Goal: Task Accomplishment & Management: Manage account settings

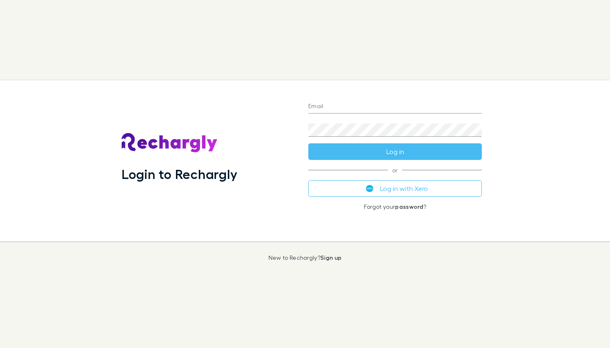
click at [358, 108] on input "Email" at bounding box center [394, 106] width 173 height 13
type input "**********"
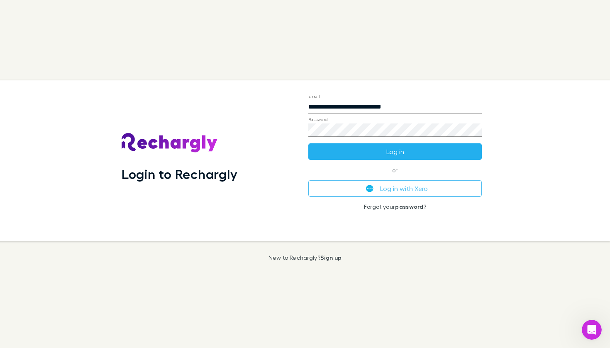
click at [347, 153] on button "Log in" at bounding box center [394, 152] width 173 height 17
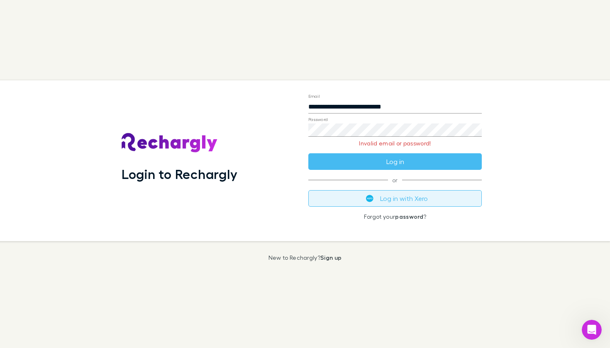
click at [415, 203] on button "Log in with Xero" at bounding box center [394, 198] width 173 height 17
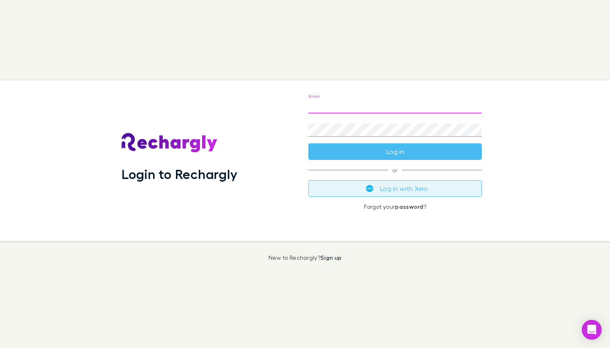
click at [393, 191] on button "Log in with Xero" at bounding box center [394, 188] width 173 height 17
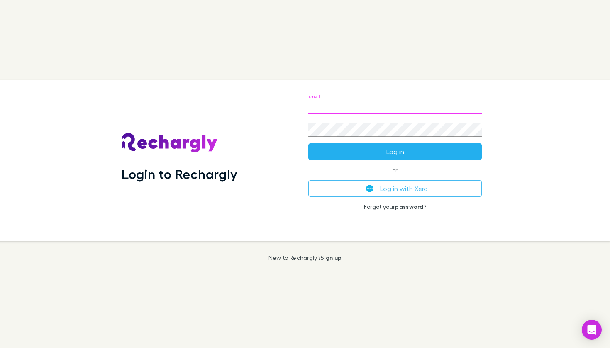
type input "**********"
click at [395, 152] on button "Log in" at bounding box center [394, 152] width 173 height 17
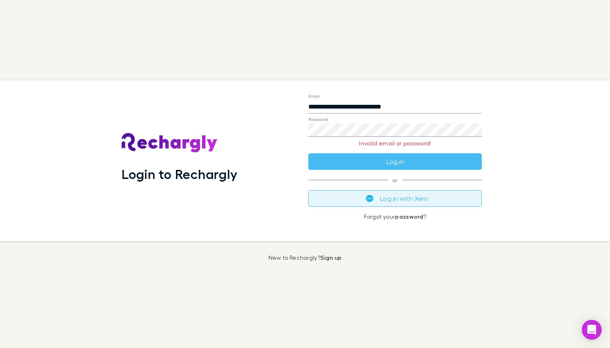
click at [386, 200] on button "Log in with Xero" at bounding box center [394, 198] width 173 height 17
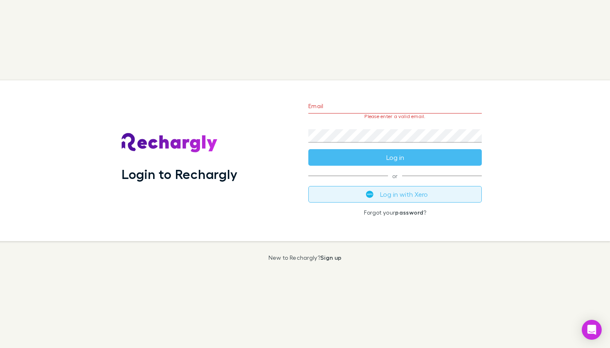
click at [356, 188] on button "Log in with Xero" at bounding box center [394, 194] width 173 height 17
click at [389, 190] on button "Log in with Xero" at bounding box center [394, 194] width 173 height 17
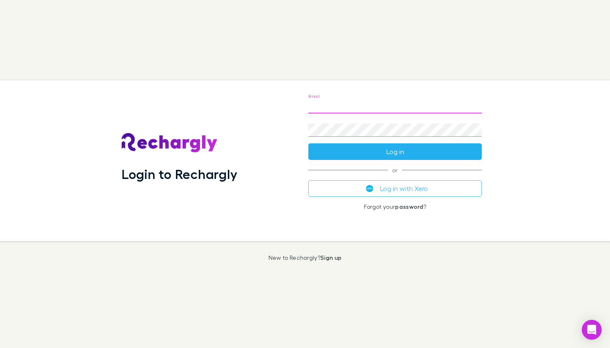
type input "**********"
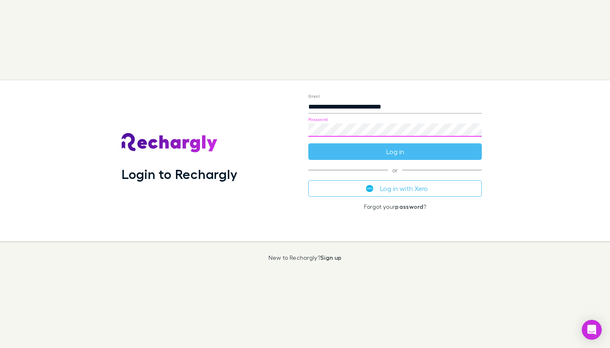
click at [281, 128] on div "**********" at bounding box center [301, 160] width 616 height 161
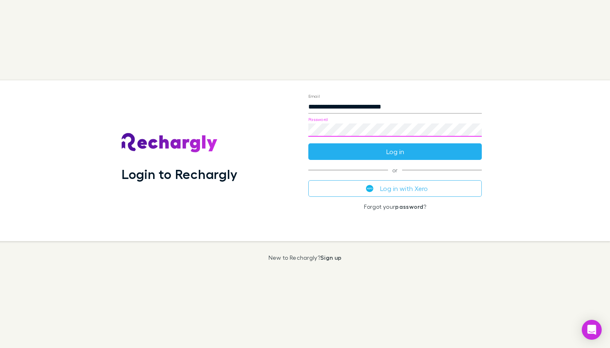
click at [333, 150] on button "Log in" at bounding box center [394, 152] width 173 height 17
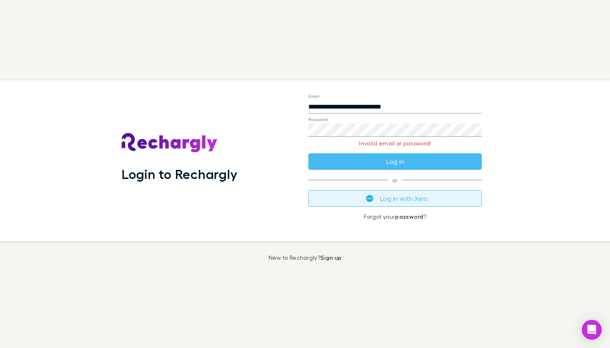
click at [414, 200] on button "Log in with Xero" at bounding box center [394, 198] width 173 height 17
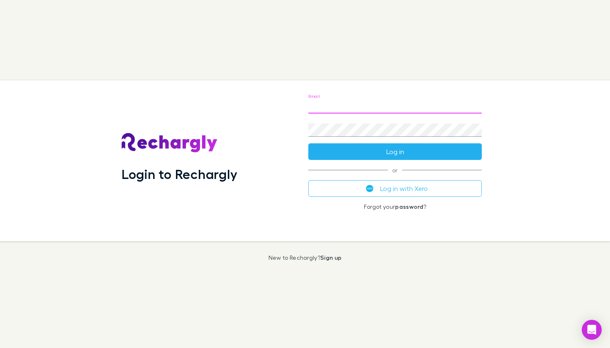
type input "**********"
click at [373, 153] on button "Log in" at bounding box center [394, 152] width 173 height 17
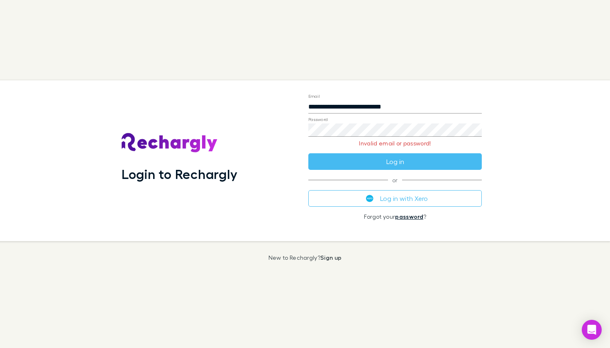
click at [408, 217] on link "password" at bounding box center [409, 216] width 28 height 7
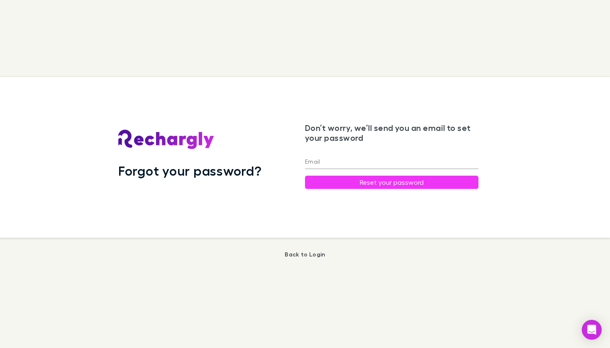
click at [331, 162] on input "Email" at bounding box center [391, 162] width 173 height 13
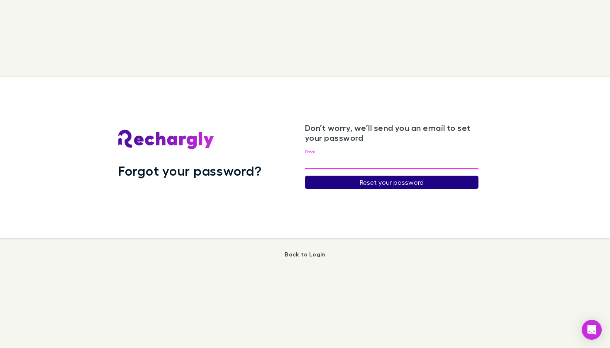
type input "**********"
click at [378, 186] on button "Reset your password" at bounding box center [391, 182] width 173 height 13
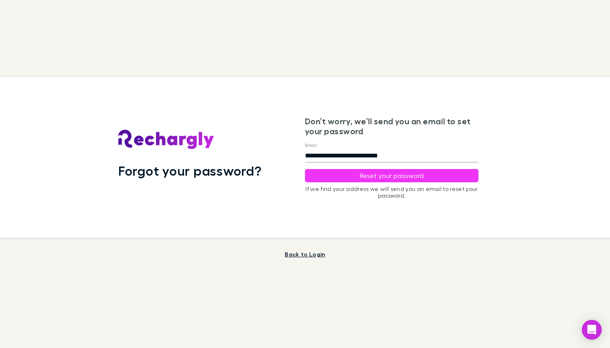
click at [309, 255] on link "Back to Login" at bounding box center [305, 254] width 40 height 7
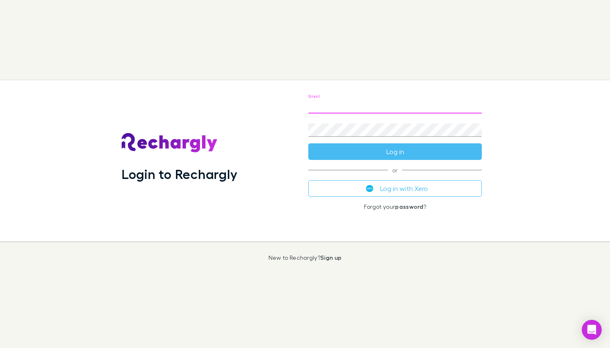
type input "**********"
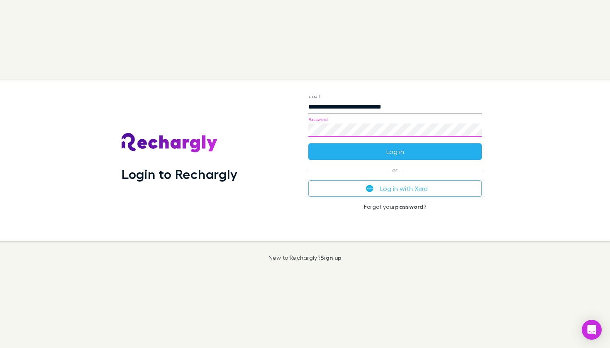
click at [398, 151] on button "Log in" at bounding box center [394, 152] width 173 height 17
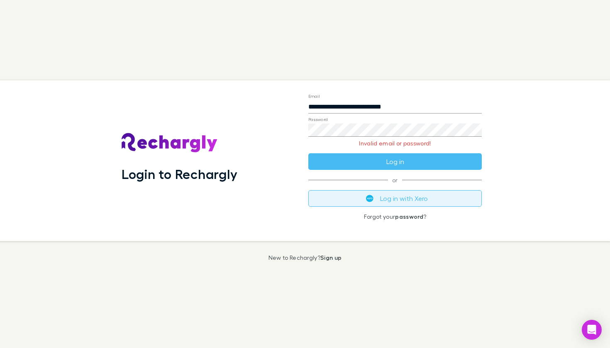
click at [387, 200] on button "Log in with Xero" at bounding box center [394, 198] width 173 height 17
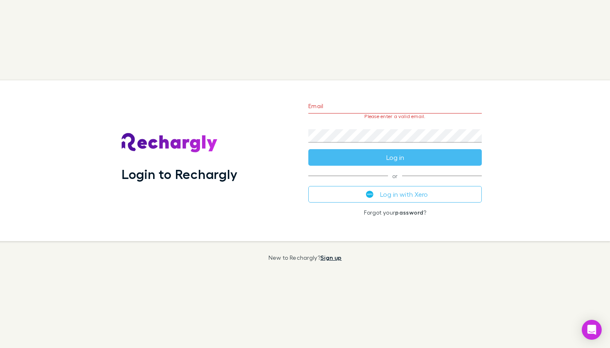
click at [332, 259] on link "Sign up" at bounding box center [330, 257] width 21 height 7
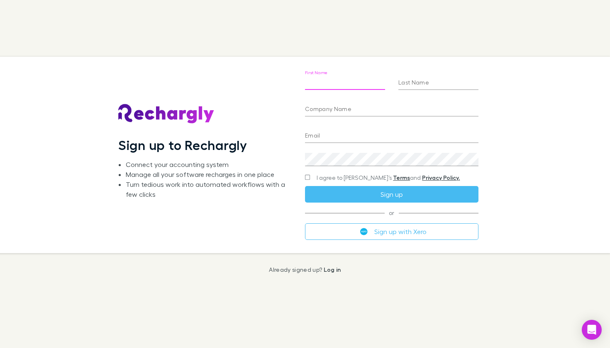
click at [382, 84] on input "First Name" at bounding box center [345, 83] width 80 height 13
type input "*******"
type input "**********"
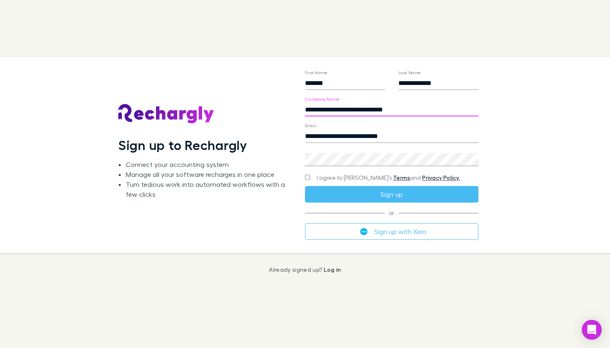
click at [372, 111] on input "**********" at bounding box center [391, 109] width 173 height 13
type input "**********"
click at [509, 173] on div "**********" at bounding box center [298, 155] width 623 height 196
click at [311, 176] on label "I agree to Rechargly’s Terms and Privacy Policy." at bounding box center [382, 178] width 155 height 8
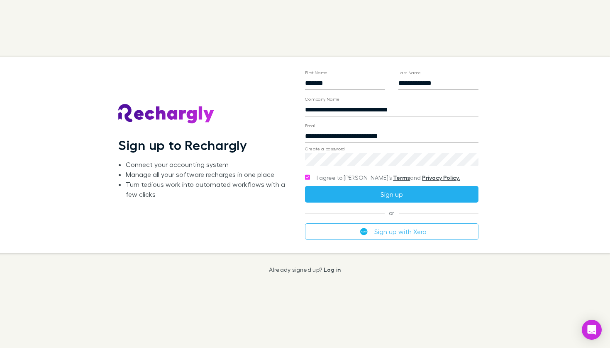
click at [332, 194] on button "Sign up" at bounding box center [391, 194] width 173 height 17
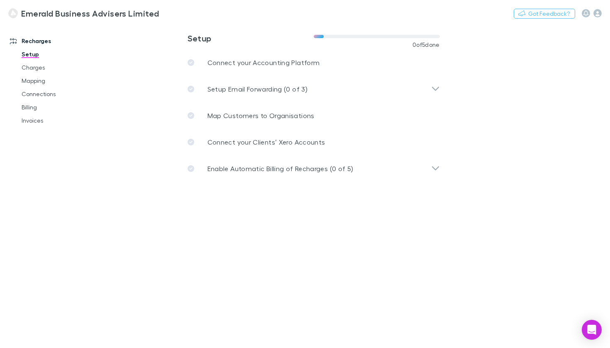
click at [69, 13] on h3 "Emerald Business Advisers Limited" at bounding box center [90, 13] width 138 height 10
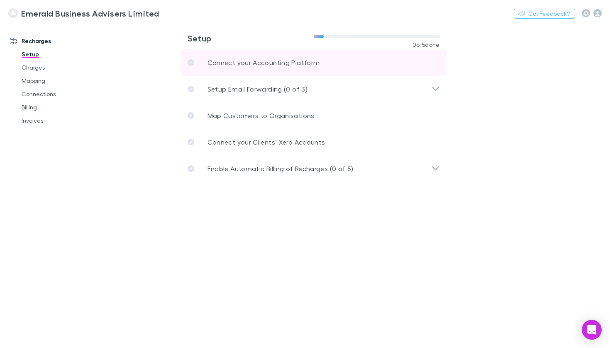
click at [239, 65] on p "Connect your Accounting Platform" at bounding box center [263, 63] width 112 height 10
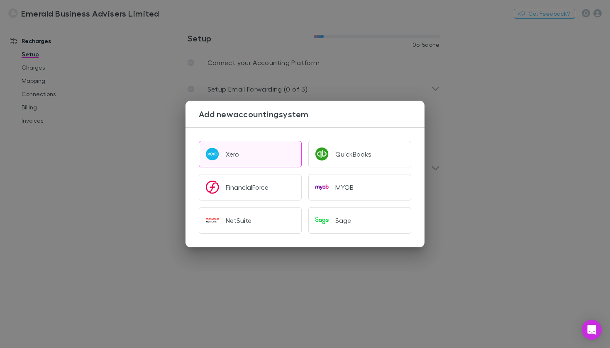
click at [237, 151] on div "Xero" at bounding box center [232, 154] width 13 height 8
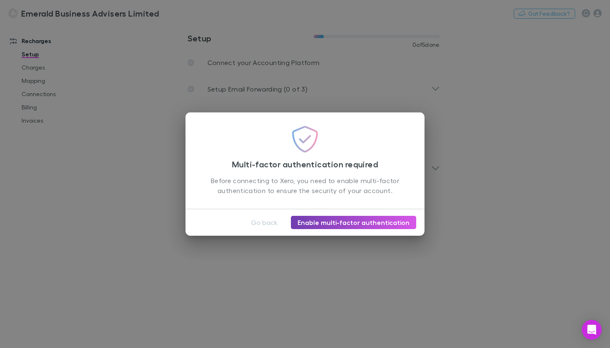
click at [339, 223] on link "Enable multi-factor authentication" at bounding box center [353, 222] width 125 height 13
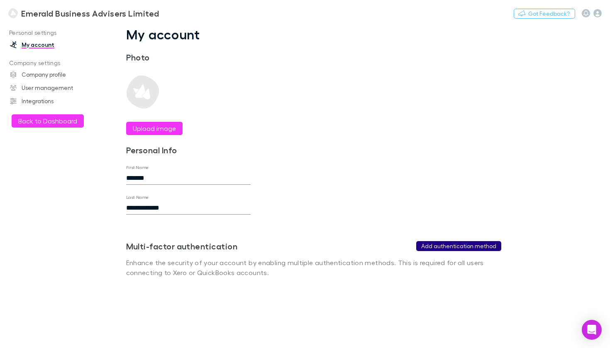
click at [445, 246] on button "Add authentication method" at bounding box center [458, 246] width 85 height 10
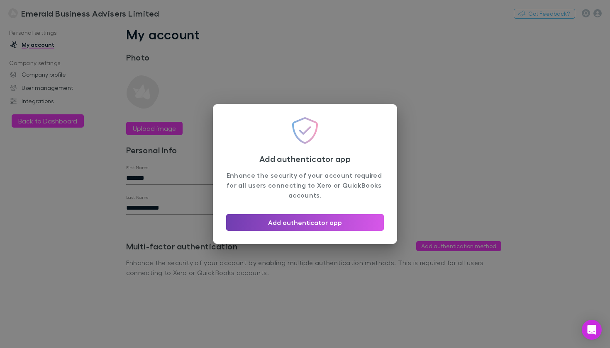
click at [314, 224] on button "Add authenticator app" at bounding box center [305, 222] width 158 height 17
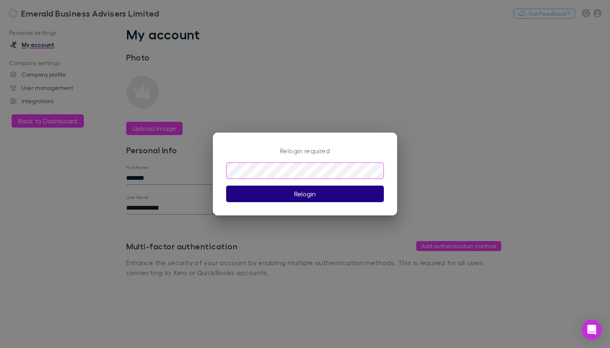
click at [282, 191] on button "Relogin" at bounding box center [305, 194] width 158 height 17
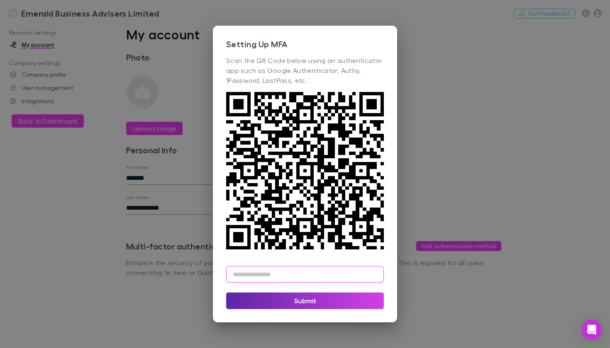
click at [248, 270] on input "text" at bounding box center [305, 274] width 158 height 17
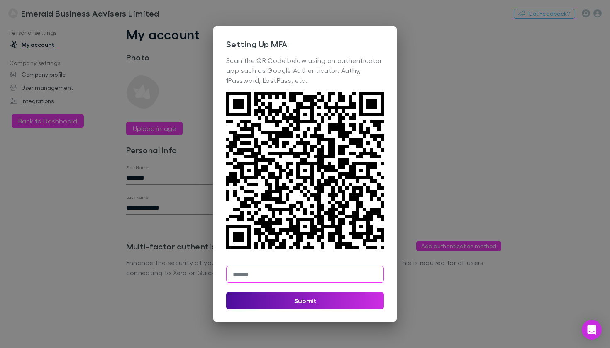
type input "******"
click at [272, 300] on button "Submit" at bounding box center [305, 301] width 158 height 17
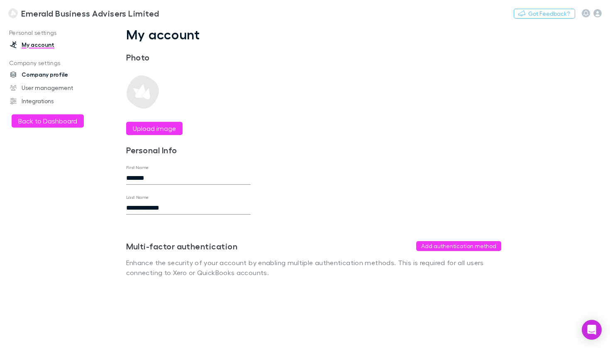
click at [54, 76] on link "Company profile" at bounding box center [52, 74] width 100 height 13
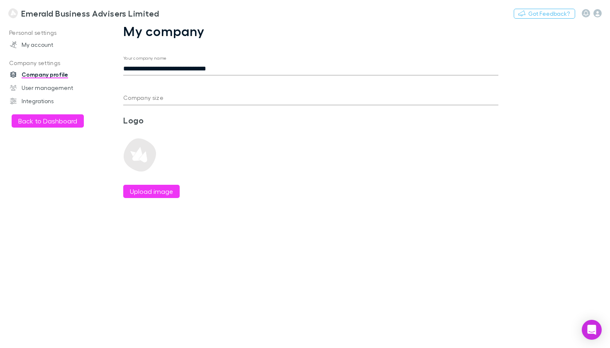
click at [135, 97] on input "Company size" at bounding box center [310, 98] width 375 height 13
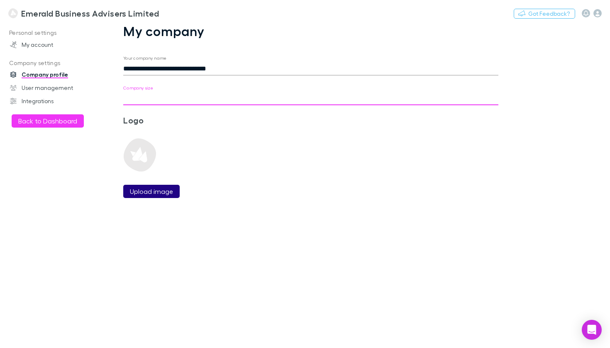
click at [146, 189] on div "Upload image" at bounding box center [156, 161] width 66 height 73
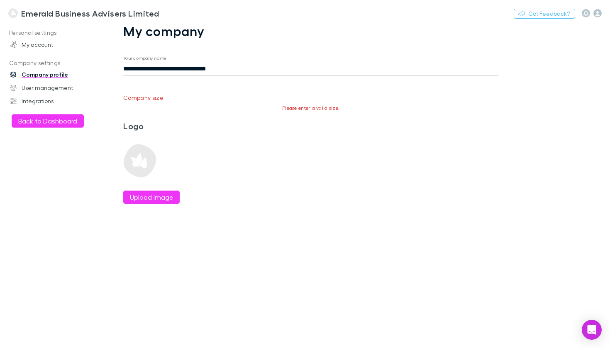
click at [136, 100] on input "Company size" at bounding box center [310, 98] width 375 height 13
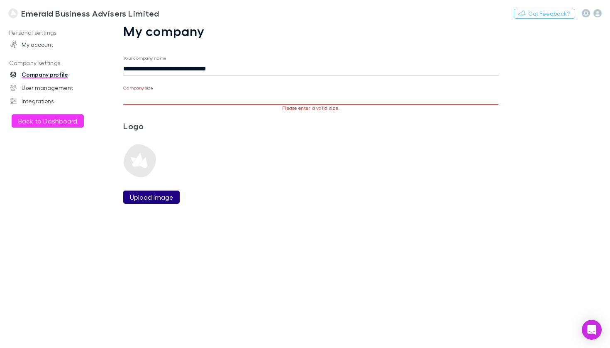
click at [148, 198] on label "Upload image" at bounding box center [151, 197] width 43 height 10
click at [0, 0] on input "Upload image" at bounding box center [0, 0] width 0 height 0
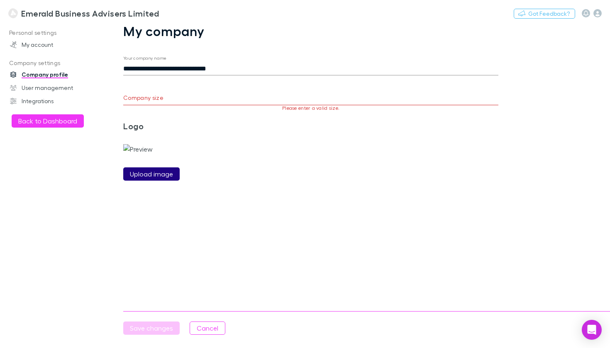
click at [155, 179] on label "Upload image" at bounding box center [151, 174] width 43 height 10
click at [0, 0] on input "Upload image" at bounding box center [0, 0] width 0 height 0
click at [166, 179] on label "Upload image" at bounding box center [151, 174] width 43 height 10
click at [0, 0] on input "Upload image" at bounding box center [0, 0] width 0 height 0
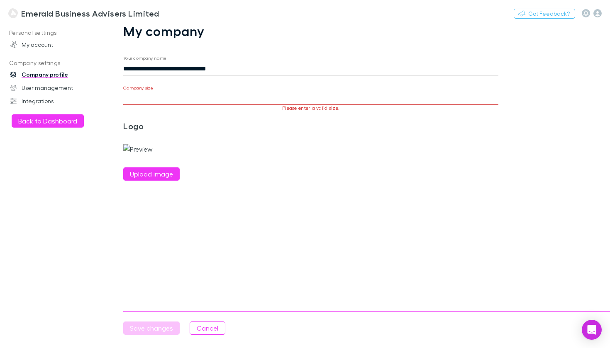
click at [156, 98] on input "Company size" at bounding box center [310, 98] width 375 height 13
type input "*"
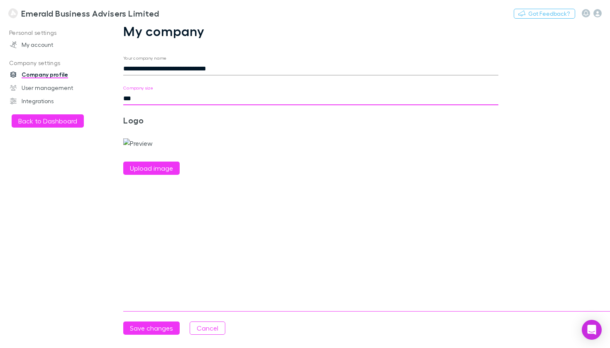
type input "***"
click at [262, 130] on form "**********" at bounding box center [310, 115] width 375 height 119
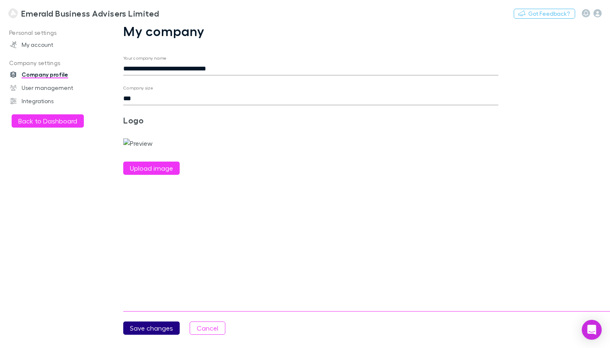
click at [153, 327] on button "Save changes" at bounding box center [151, 328] width 56 height 13
click at [148, 331] on button "Save changes" at bounding box center [151, 328] width 56 height 13
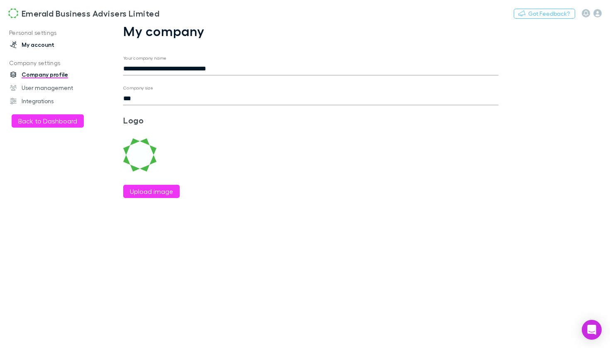
click at [44, 44] on link "My account" at bounding box center [52, 44] width 100 height 13
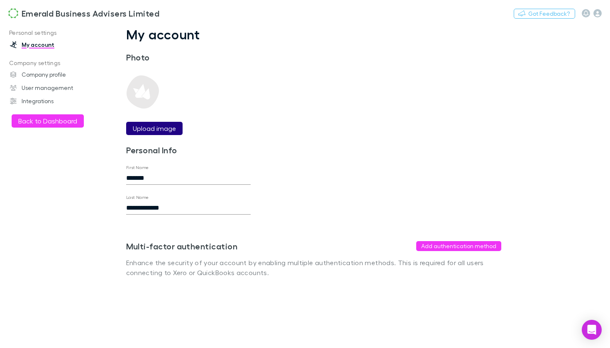
click at [146, 130] on label "Upload image" at bounding box center [154, 129] width 43 height 10
click at [0, 0] on input "Upload image" at bounding box center [0, 0] width 0 height 0
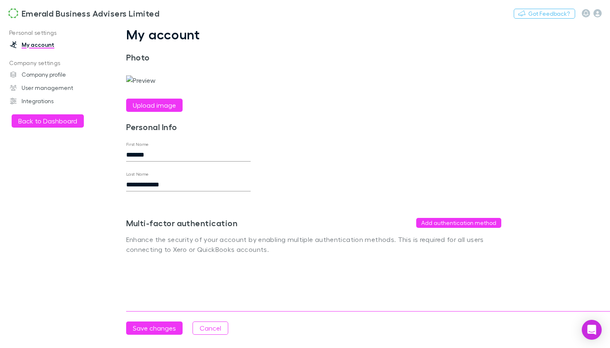
click at [141, 85] on img at bounding box center [140, 80] width 29 height 10
click at [154, 110] on label "Upload image" at bounding box center [154, 105] width 43 height 10
click at [0, 0] on input "Upload image" at bounding box center [0, 0] width 0 height 0
click at [215, 328] on button "Cancel" at bounding box center [210, 328] width 36 height 13
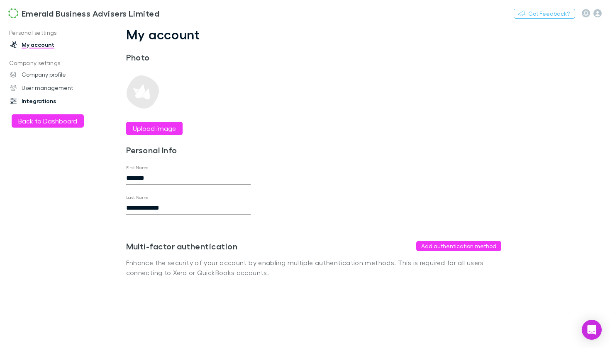
click at [42, 100] on link "Integrations" at bounding box center [52, 101] width 100 height 13
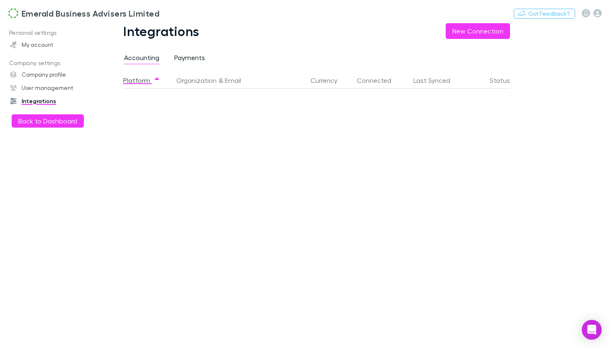
click at [178, 59] on span "Payments" at bounding box center [189, 59] width 31 height 11
click at [149, 59] on span "Accounting" at bounding box center [141, 59] width 35 height 11
click at [471, 34] on button "New Connection" at bounding box center [477, 31] width 64 height 16
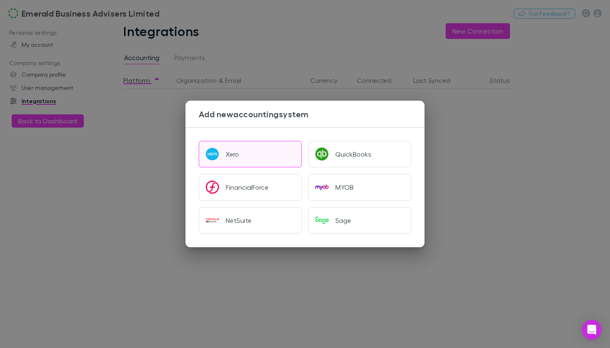
click at [251, 151] on button "Xero" at bounding box center [250, 154] width 103 height 27
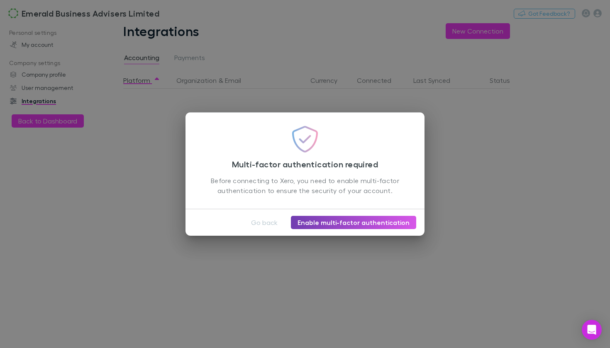
click at [333, 223] on link "Enable multi-factor authentication" at bounding box center [353, 222] width 125 height 13
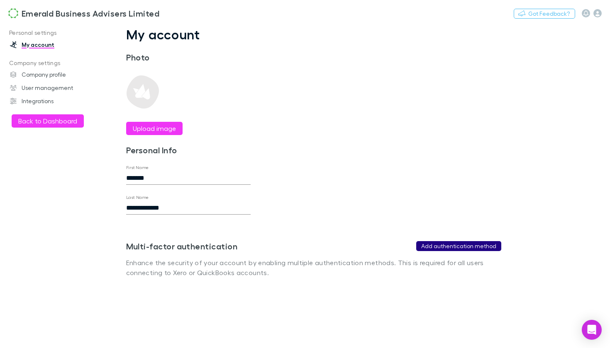
click at [453, 248] on button "Add authentication method" at bounding box center [458, 246] width 85 height 10
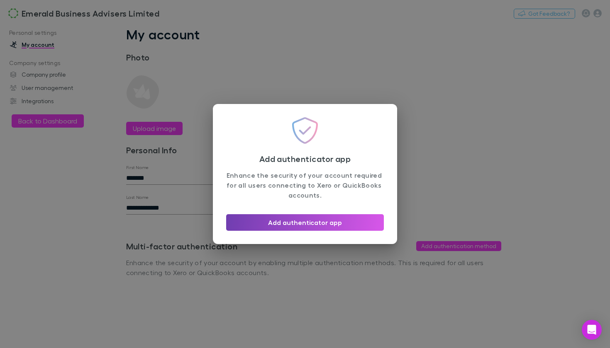
click at [309, 224] on button "Add authenticator app" at bounding box center [305, 222] width 158 height 17
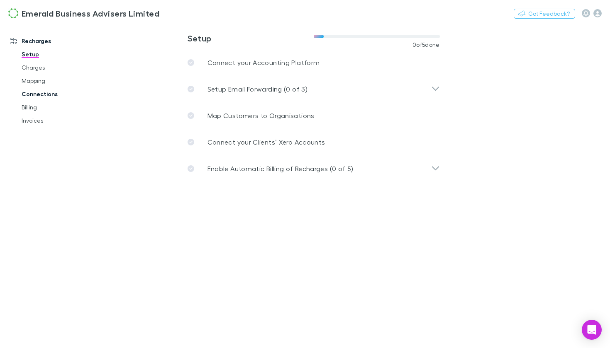
click at [52, 95] on link "Connections" at bounding box center [57, 94] width 88 height 13
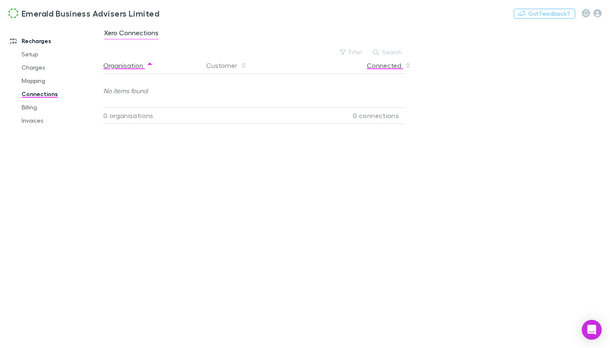
click at [395, 65] on button "Connected" at bounding box center [389, 65] width 44 height 17
click at [141, 66] on button "Organisation" at bounding box center [128, 65] width 50 height 17
click at [35, 58] on link "Setup" at bounding box center [57, 54] width 88 height 13
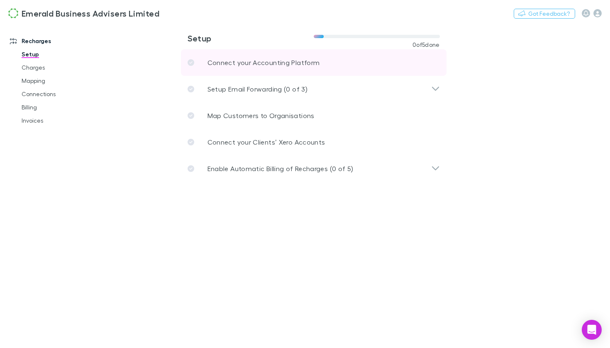
click at [226, 63] on p "Connect your Accounting Platform" at bounding box center [263, 63] width 112 height 10
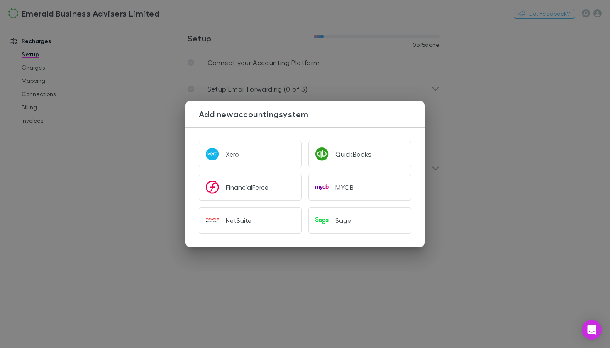
click at [336, 90] on div "Add new accounting system Xero QuickBooks FinancialForce MYOB NetSuite Sage" at bounding box center [305, 174] width 610 height 348
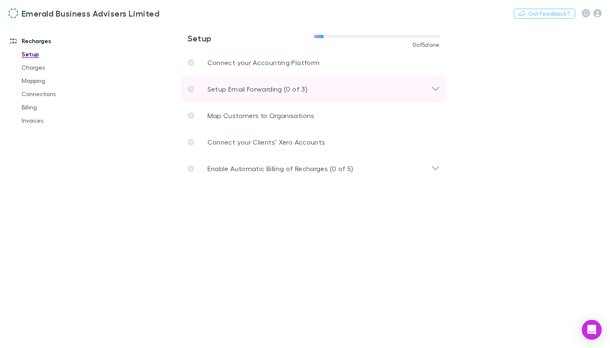
click at [277, 90] on p "Setup Email Forwarding (0 of 3)" at bounding box center [257, 89] width 100 height 10
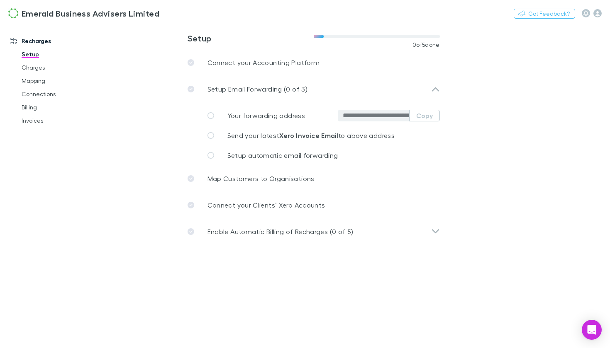
click at [210, 117] on icon at bounding box center [210, 115] width 7 height 7
click at [428, 120] on button "Copy" at bounding box center [424, 116] width 31 height 12
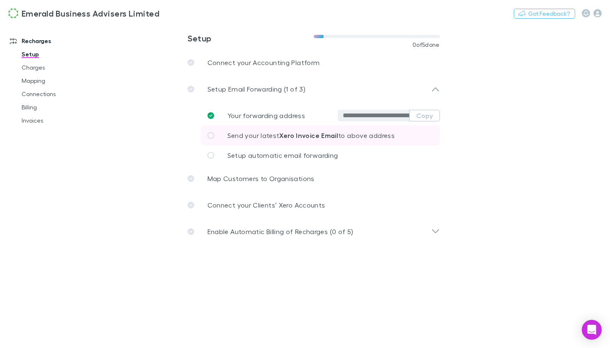
click at [212, 135] on icon at bounding box center [210, 135] width 7 height 7
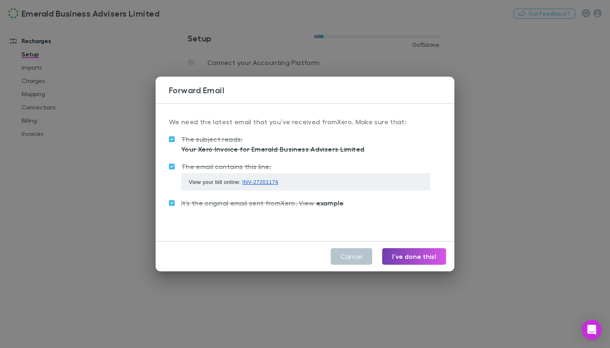
click at [407, 261] on button "I’ve done this!" at bounding box center [414, 256] width 64 height 17
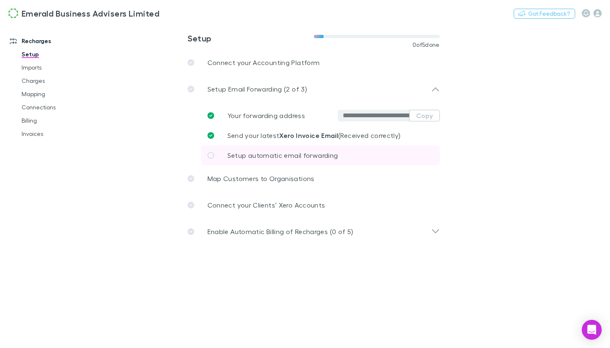
click at [212, 155] on icon at bounding box center [210, 155] width 7 height 7
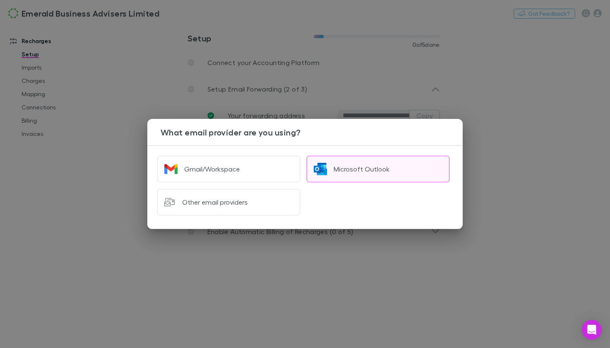
click at [360, 166] on div "Microsoft Outlook" at bounding box center [361, 169] width 56 height 8
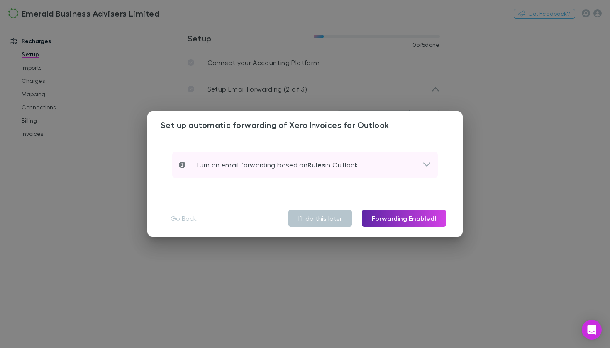
click at [417, 168] on div "Turn on email forwarding based on Rules in Outlook" at bounding box center [300, 165] width 243 height 10
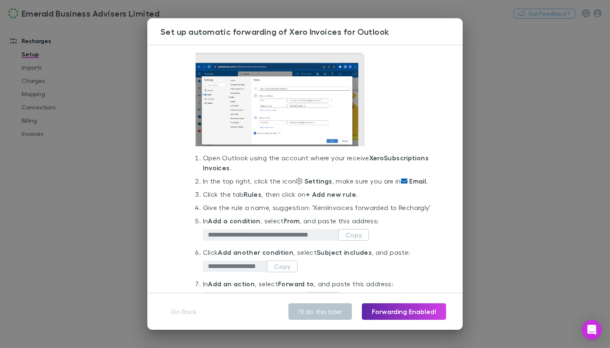
scroll to position [36, 0]
drag, startPoint x: 312, startPoint y: 207, endPoint x: 426, endPoint y: 212, distance: 114.2
click at [426, 212] on li "Give the rule a name, suggestion: ‘ Xero Invoices forwarded to Rechargly’" at bounding box center [317, 208] width 228 height 13
copy li "Give the rule a name, suggestion: ‘ Xero Invoices forwarded to Rechargly’"
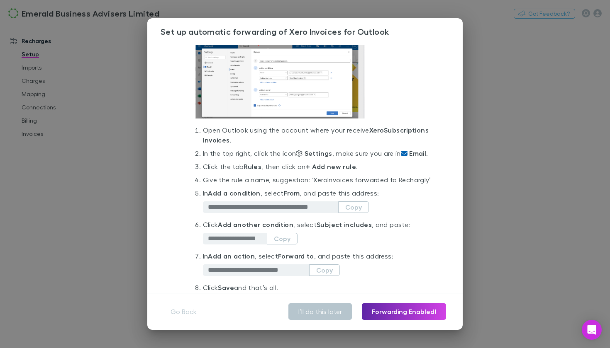
scroll to position [64, 0]
click at [351, 207] on button "Copy" at bounding box center [353, 207] width 31 height 12
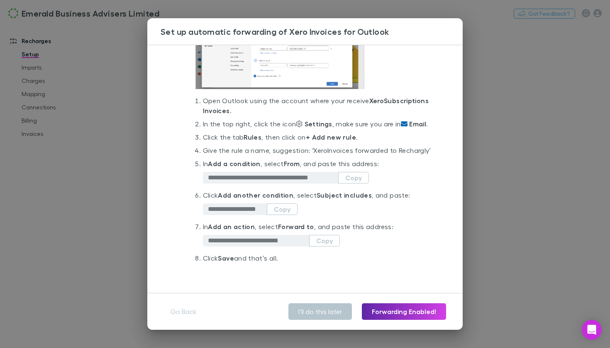
scroll to position [93, 0]
click at [285, 212] on button "Copy" at bounding box center [282, 210] width 31 height 12
click at [327, 241] on button "Copy" at bounding box center [324, 241] width 31 height 12
click at [389, 310] on button "Forwarding Enabled!" at bounding box center [404, 312] width 84 height 17
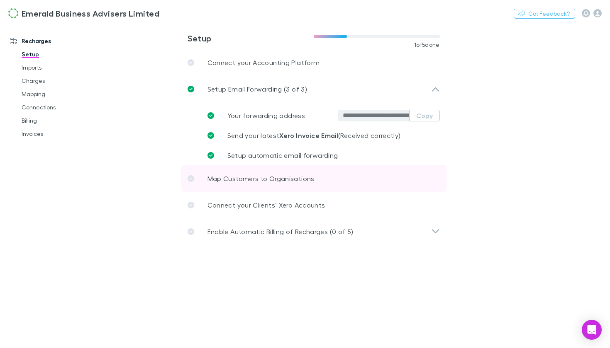
click at [298, 177] on p "Map Customers to Organisations" at bounding box center [260, 179] width 107 height 10
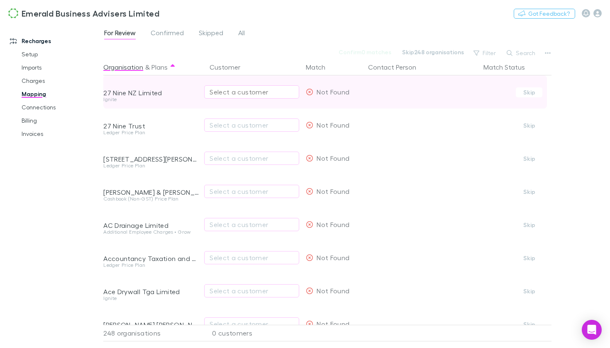
click at [248, 93] on div "Select a customer" at bounding box center [251, 92] width 84 height 10
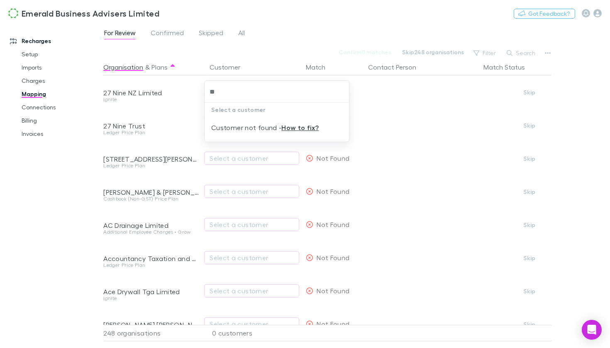
type input "*"
click at [393, 125] on div at bounding box center [305, 174] width 610 height 348
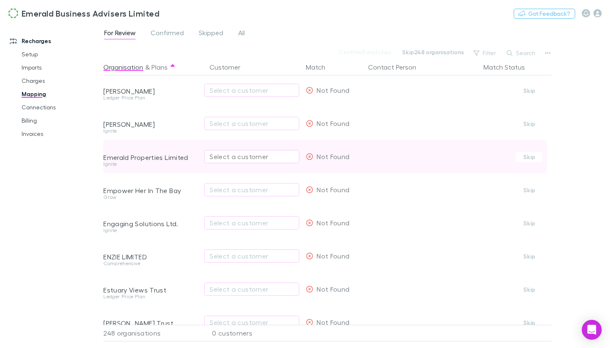
scroll to position [2126, 0]
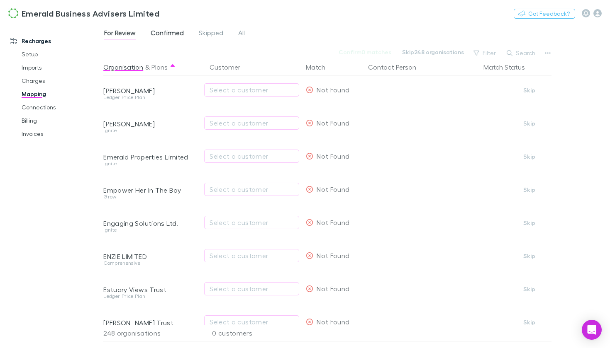
click at [166, 32] on span "Confirmed" at bounding box center [167, 34] width 33 height 11
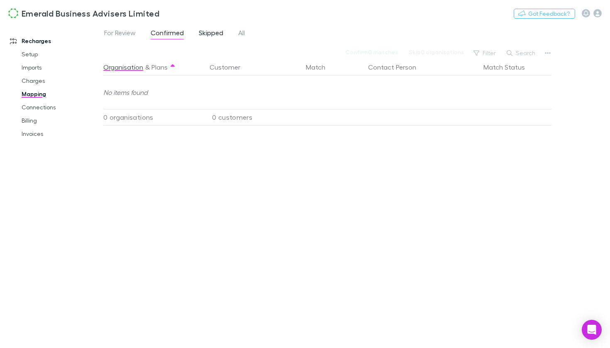
click at [209, 37] on span "Skipped" at bounding box center [211, 34] width 24 height 11
click at [241, 34] on span "All" at bounding box center [241, 34] width 7 height 11
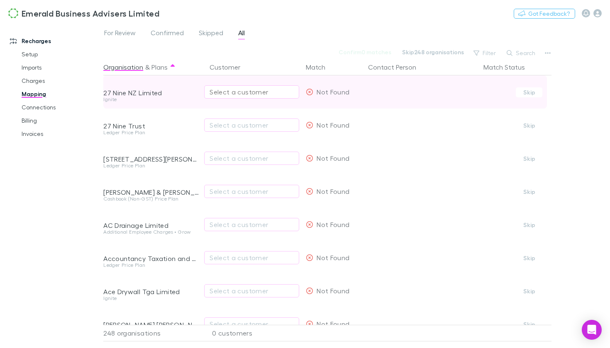
click at [280, 90] on div "Select a customer" at bounding box center [251, 92] width 84 height 10
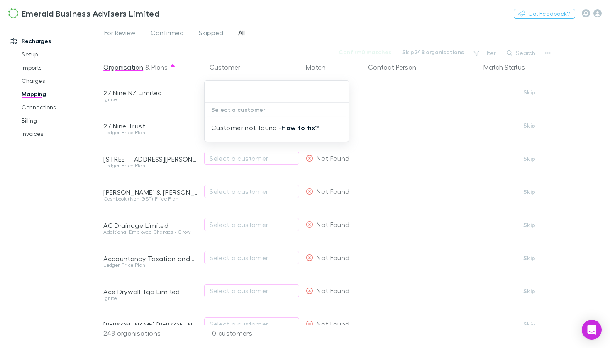
click at [304, 127] on link "How to fix?" at bounding box center [299, 128] width 37 height 8
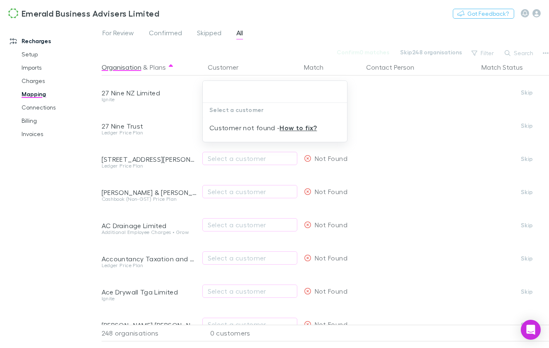
click at [382, 158] on div at bounding box center [274, 174] width 549 height 348
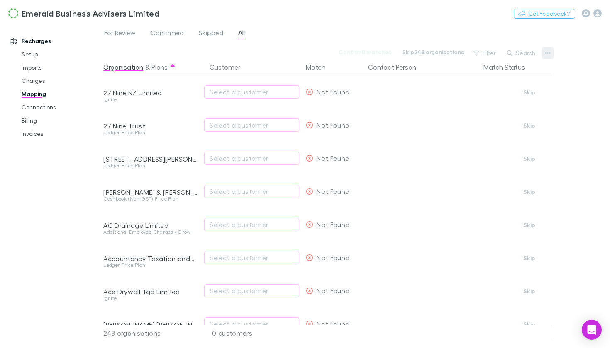
click at [546, 52] on icon "button" at bounding box center [548, 53] width 6 height 7
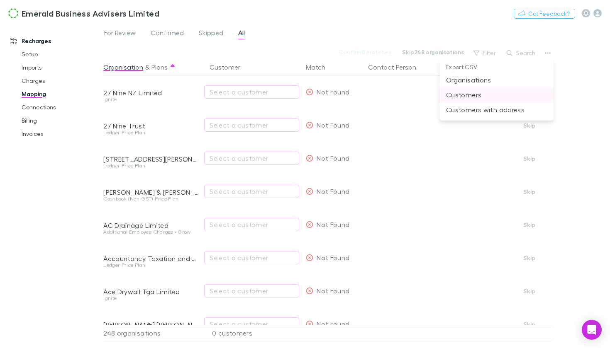
click at [479, 96] on p "Customers" at bounding box center [496, 95] width 101 height 10
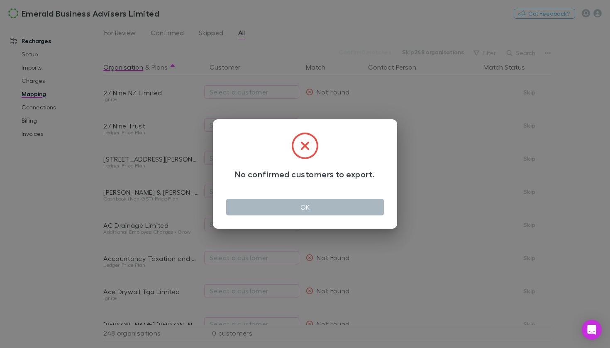
click at [319, 206] on button "OK" at bounding box center [305, 207] width 158 height 17
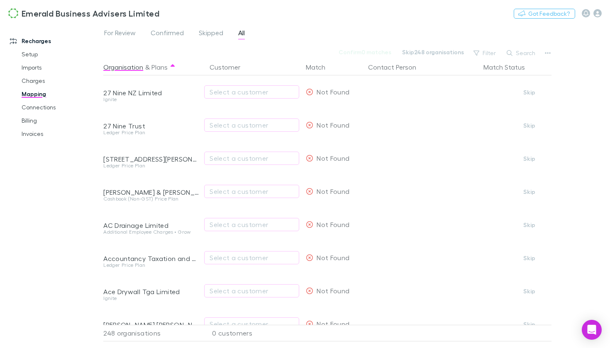
click at [36, 96] on link "Mapping" at bounding box center [57, 94] width 88 height 13
click at [40, 109] on link "Connections" at bounding box center [57, 107] width 88 height 13
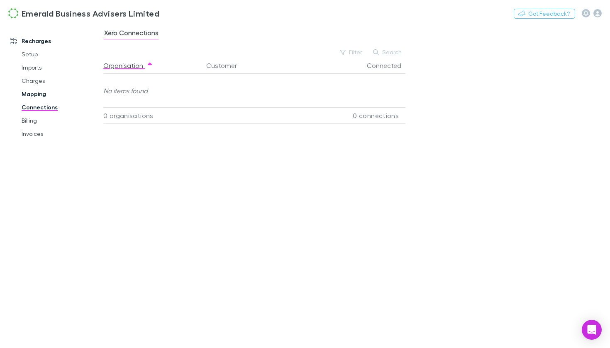
click at [42, 95] on link "Mapping" at bounding box center [57, 94] width 88 height 13
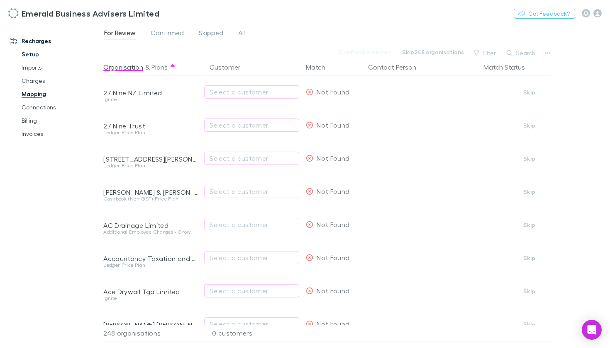
click at [33, 55] on link "Setup" at bounding box center [57, 54] width 88 height 13
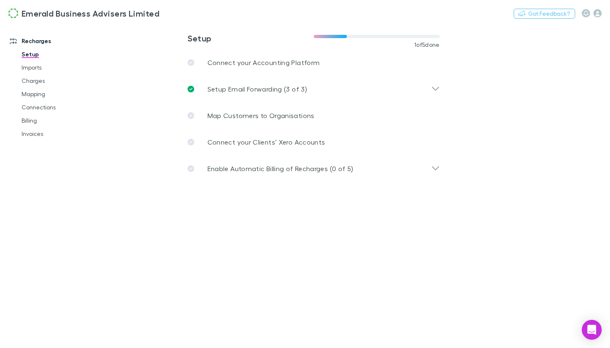
click at [38, 41] on link "Recharges" at bounding box center [52, 40] width 100 height 13
click at [33, 70] on link "Imports" at bounding box center [57, 67] width 88 height 13
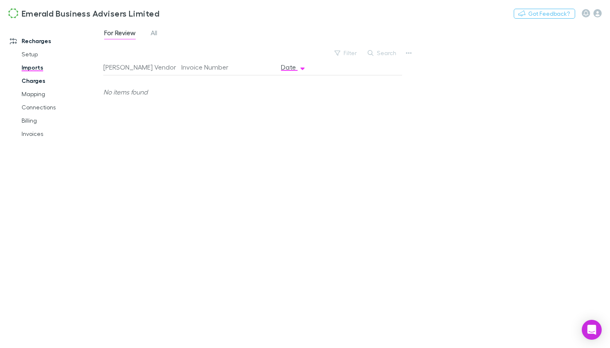
click at [32, 84] on link "Charges" at bounding box center [57, 80] width 88 height 13
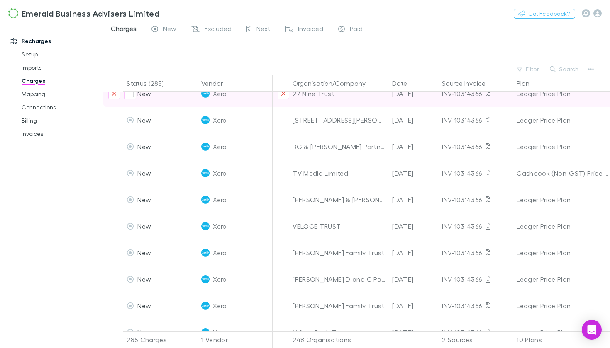
scroll to position [13, 0]
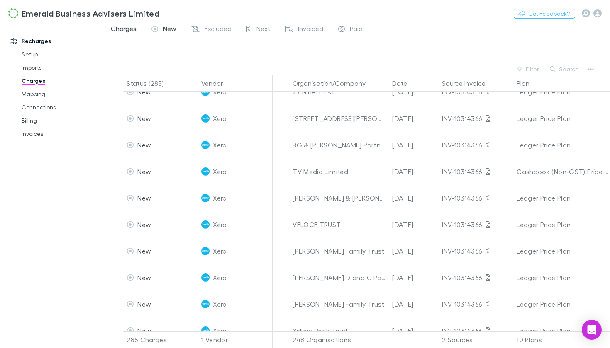
click at [168, 29] on span "New" at bounding box center [169, 29] width 13 height 11
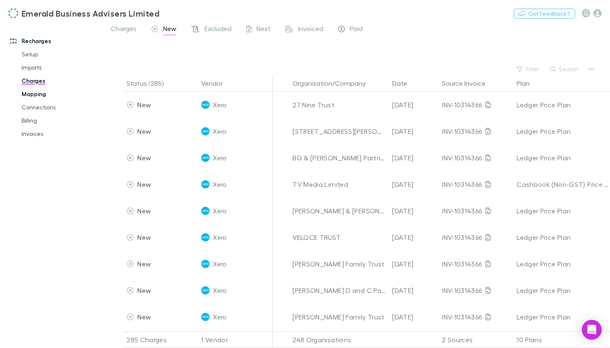
click at [44, 96] on link "Mapping" at bounding box center [57, 94] width 88 height 13
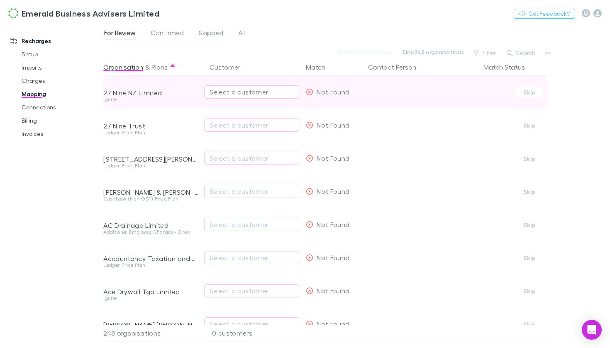
click at [221, 93] on div "Select a customer" at bounding box center [251, 92] width 84 height 10
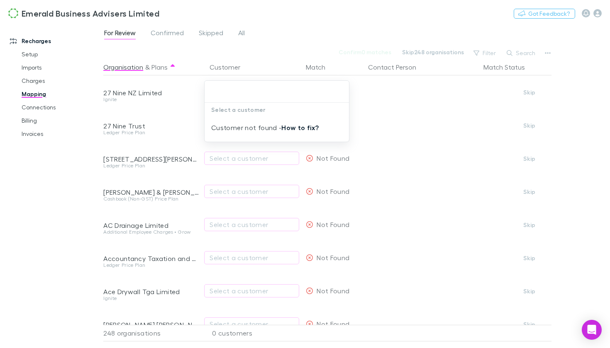
click at [287, 127] on link "How to fix?" at bounding box center [299, 128] width 37 height 8
click at [34, 95] on div at bounding box center [305, 174] width 610 height 348
click at [161, 68] on button "Plans" at bounding box center [159, 67] width 16 height 17
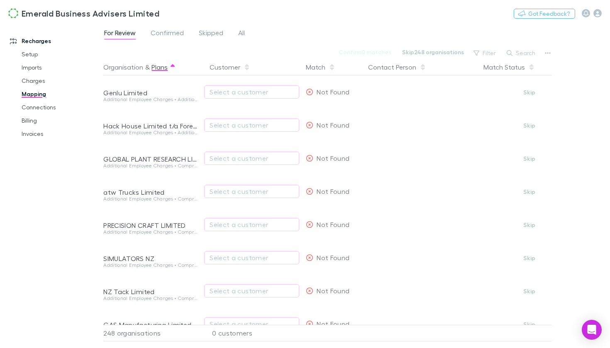
click at [161, 68] on button "Plans" at bounding box center [159, 67] width 16 height 17
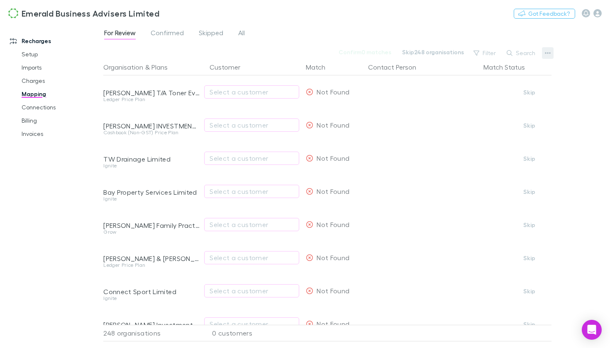
click at [551, 51] on button "button" at bounding box center [548, 53] width 12 height 12
click at [236, 95] on div at bounding box center [305, 174] width 610 height 348
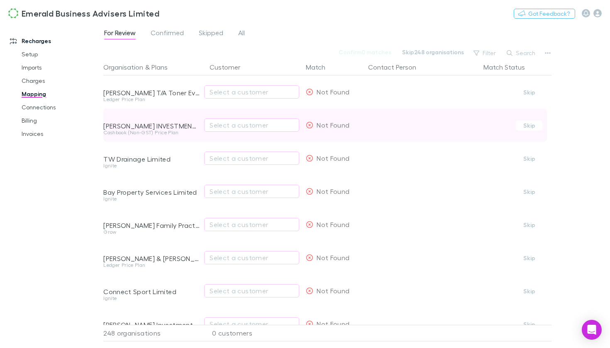
click at [382, 116] on div at bounding box center [422, 120] width 109 height 22
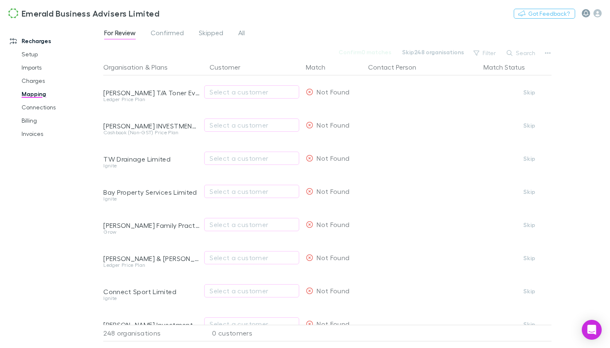
click at [587, 15] on icon "button" at bounding box center [585, 13] width 5 height 6
click at [599, 71] on div at bounding box center [305, 174] width 610 height 348
click at [119, 69] on button "Organisation" at bounding box center [123, 67] width 40 height 17
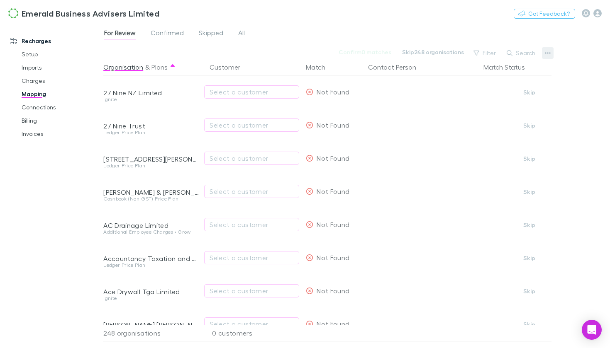
click at [547, 56] on icon "button" at bounding box center [548, 53] width 6 height 7
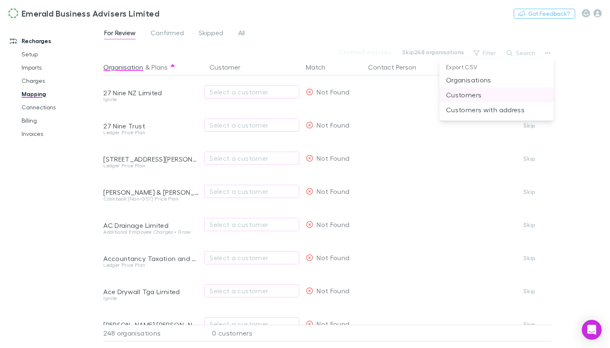
click at [490, 98] on p "Customers" at bounding box center [496, 95] width 101 height 10
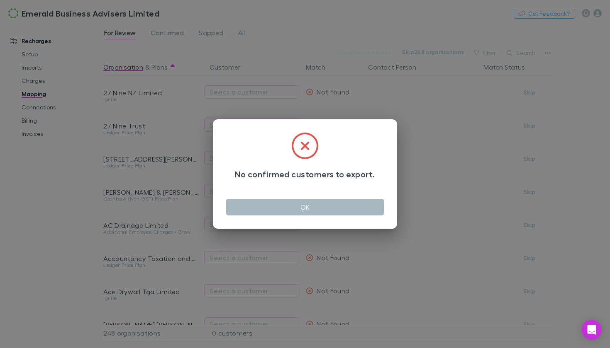
click at [345, 208] on button "OK" at bounding box center [305, 207] width 158 height 17
